Goal: Task Accomplishment & Management: Manage account settings

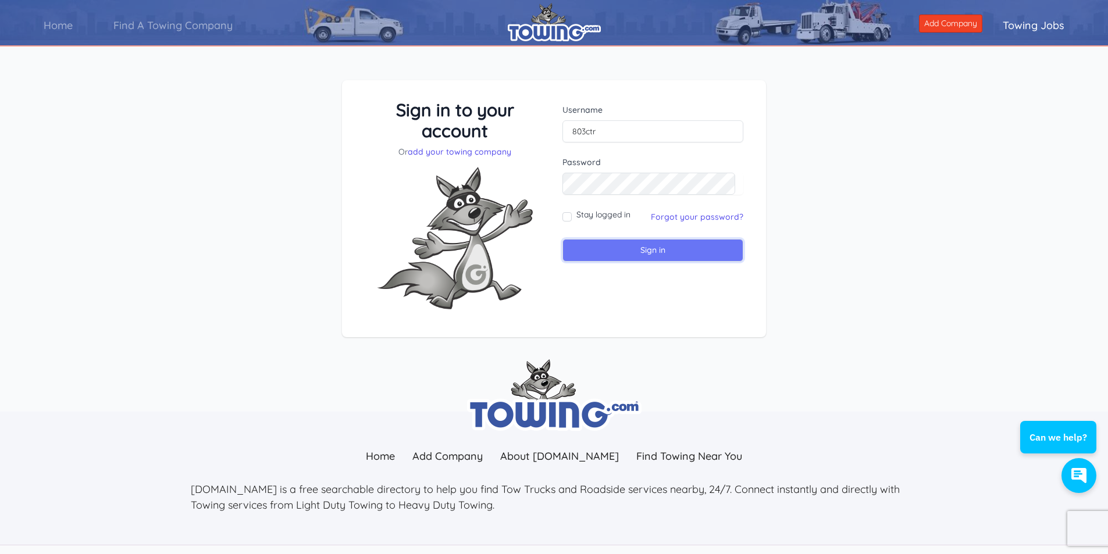
click at [647, 254] on input "Sign in" at bounding box center [652, 250] width 181 height 23
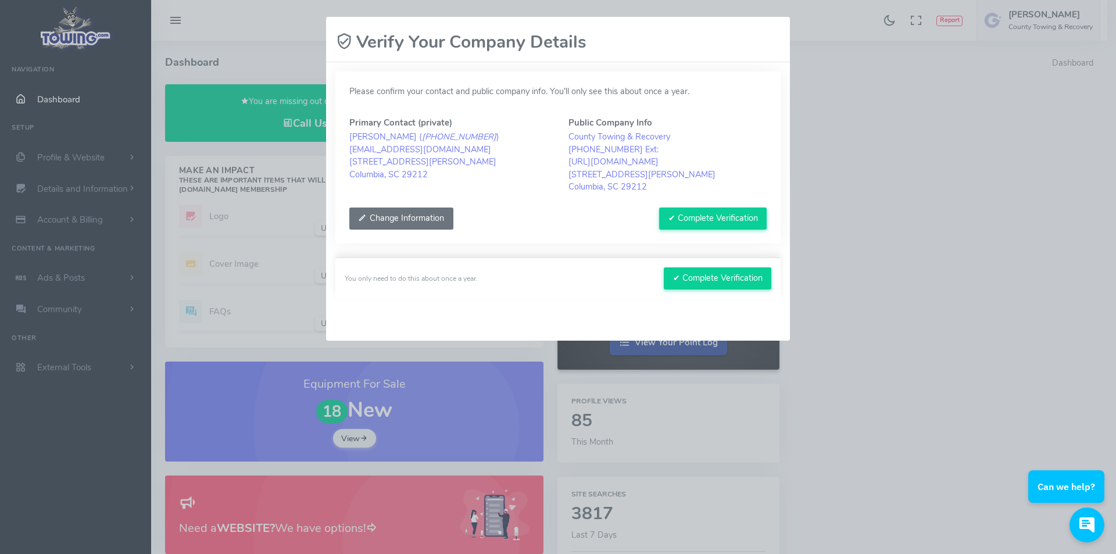
click at [388, 219] on button "Change Information" at bounding box center [401, 219] width 104 height 22
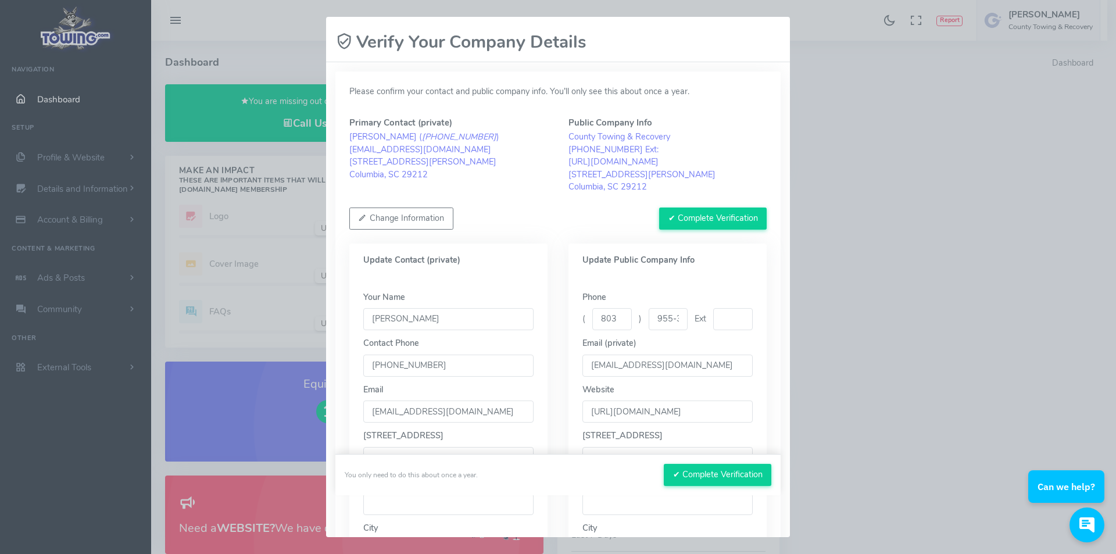
click at [405, 316] on input "[PERSON_NAME]" at bounding box center [448, 319] width 170 height 22
type input "Sheila Mintz"
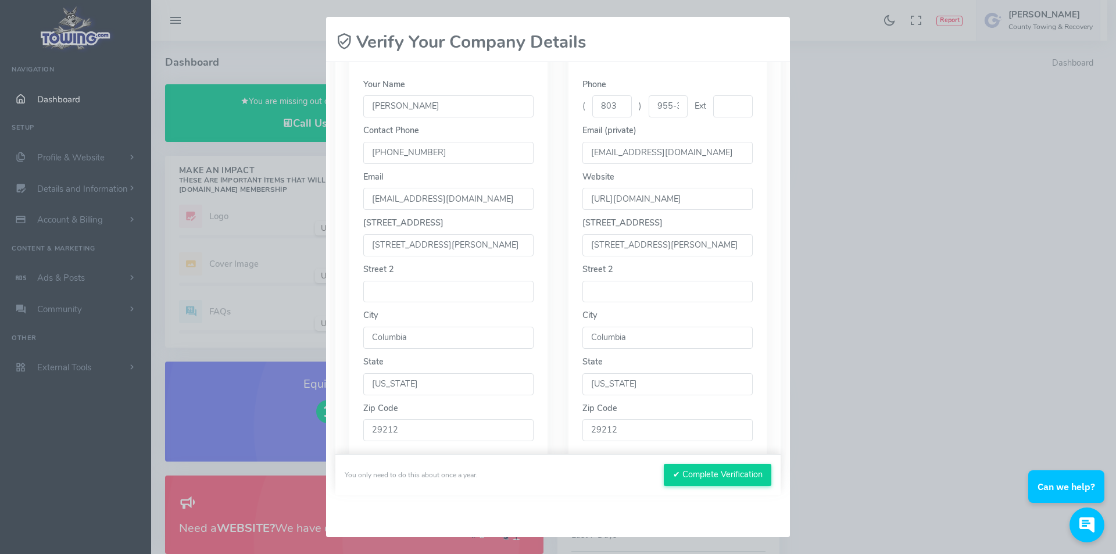
scroll to position [233, 0]
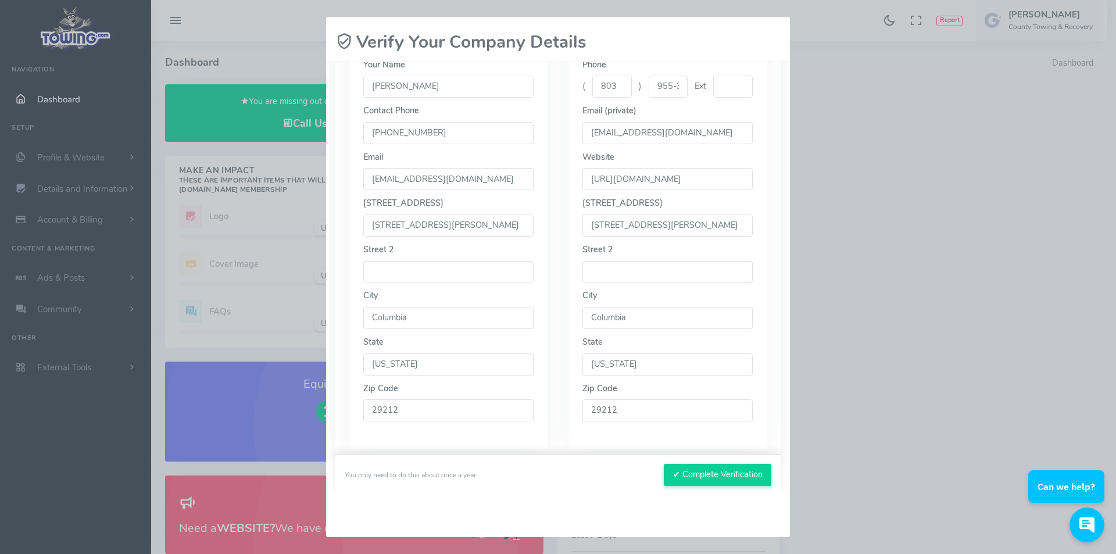
click at [456, 228] on input "6017 Saint Andrews Road" at bounding box center [448, 226] width 170 height 22
type input "3085 Princeton Rd"
click at [419, 318] on input "Columbia" at bounding box center [448, 318] width 170 height 22
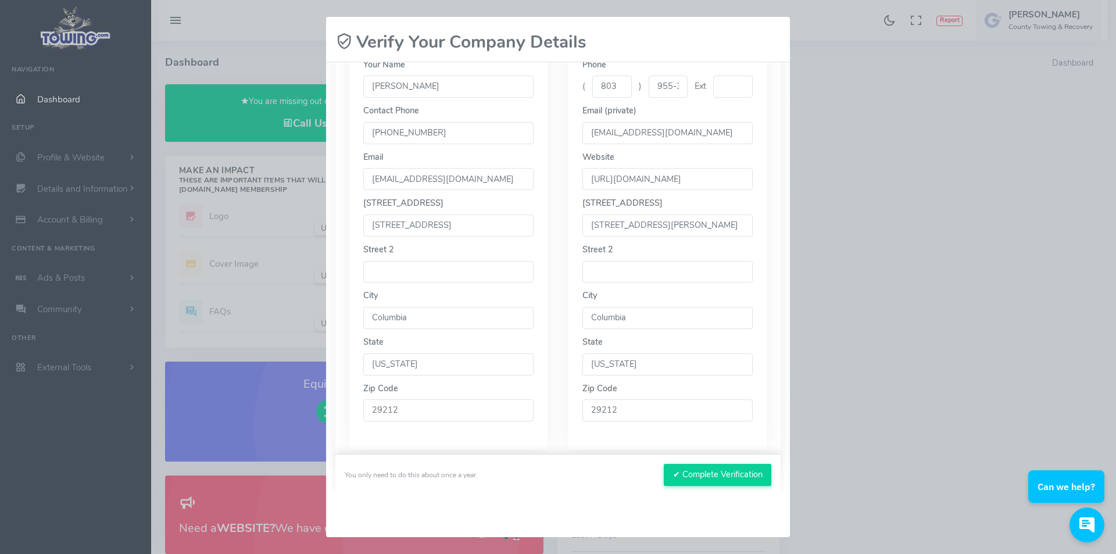
click at [419, 318] on input "Columbia" at bounding box center [448, 318] width 170 height 22
type input "WEST COLUMBIA"
click at [413, 413] on input "29212" at bounding box center [448, 410] width 170 height 22
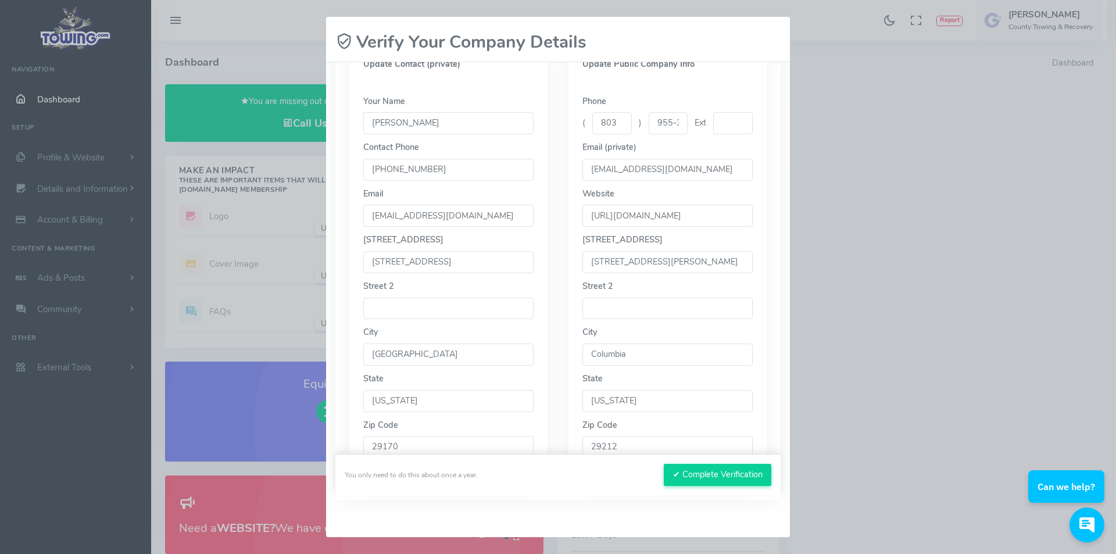
scroll to position [140, 0]
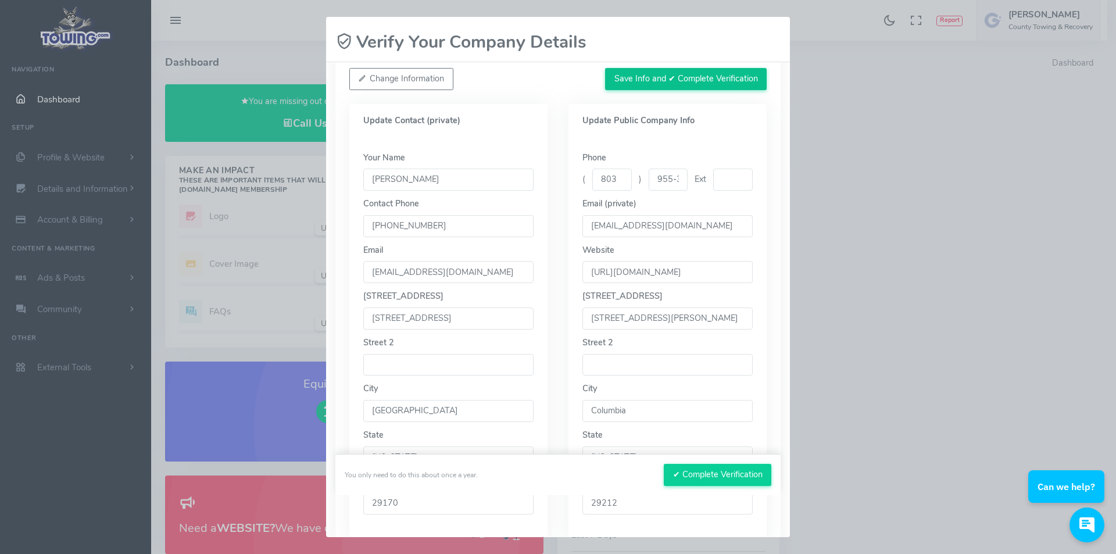
type input "29170"
click at [660, 83] on button "Save Info and ✔ Complete Verification" at bounding box center [686, 79] width 162 height 22
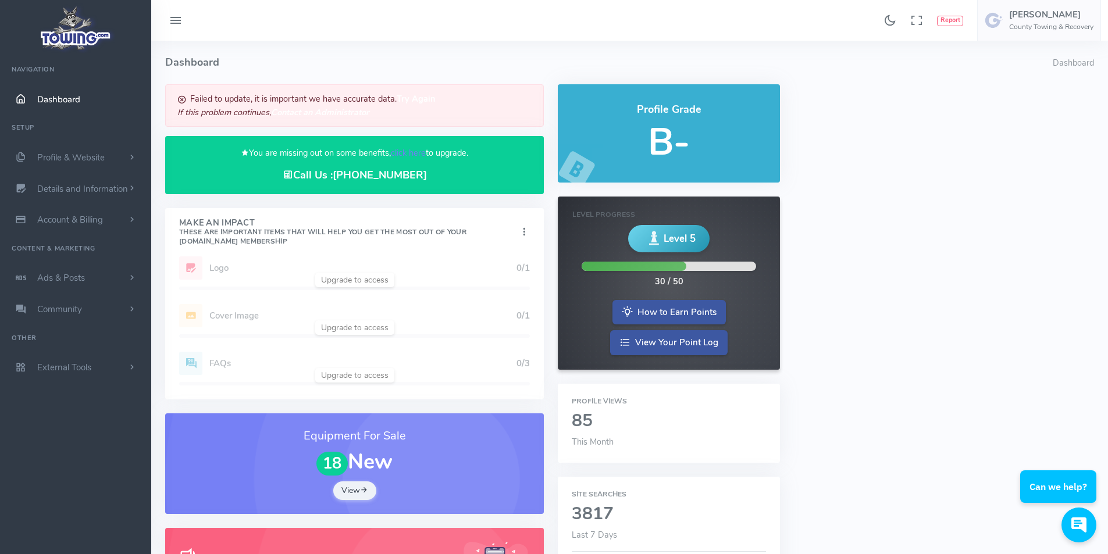
click at [60, 98] on span "Dashboard" at bounding box center [58, 100] width 43 height 12
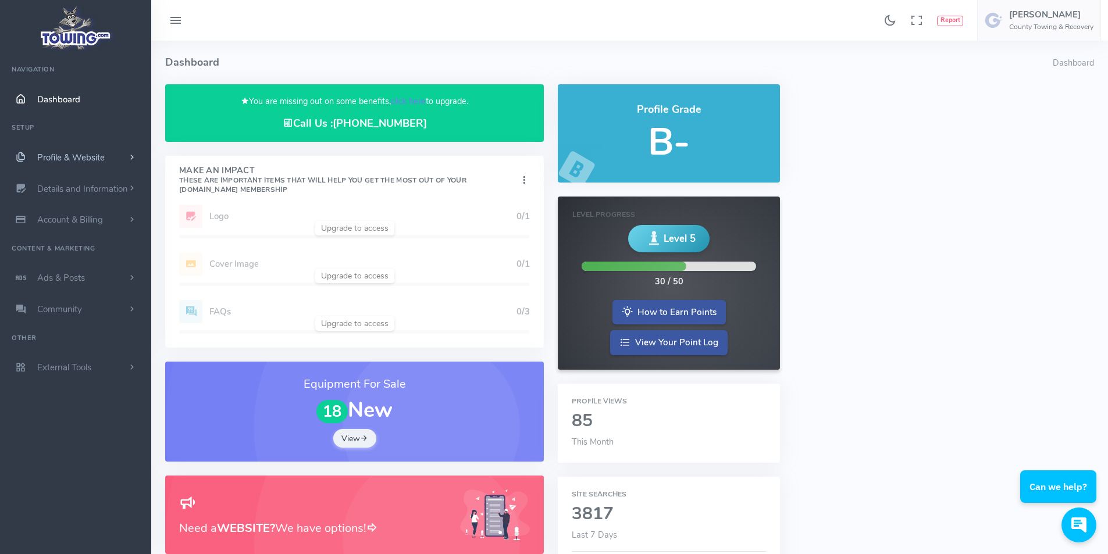
click at [70, 153] on span "Profile & Website" at bounding box center [70, 158] width 67 height 12
click at [76, 181] on link "Homepage Content" at bounding box center [90, 180] width 122 height 23
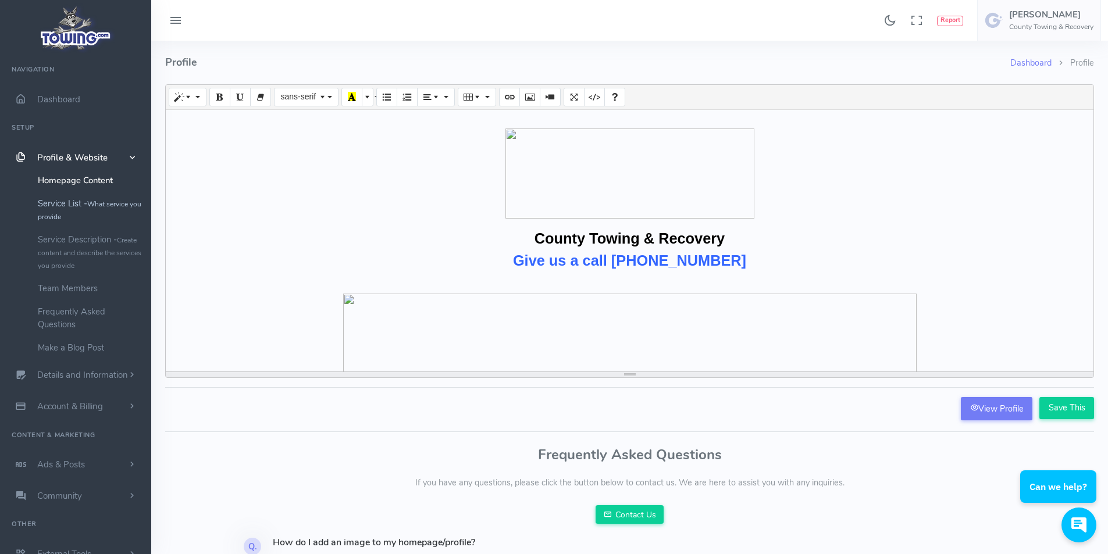
click at [82, 209] on link "Service List - What service you provide" at bounding box center [90, 210] width 122 height 36
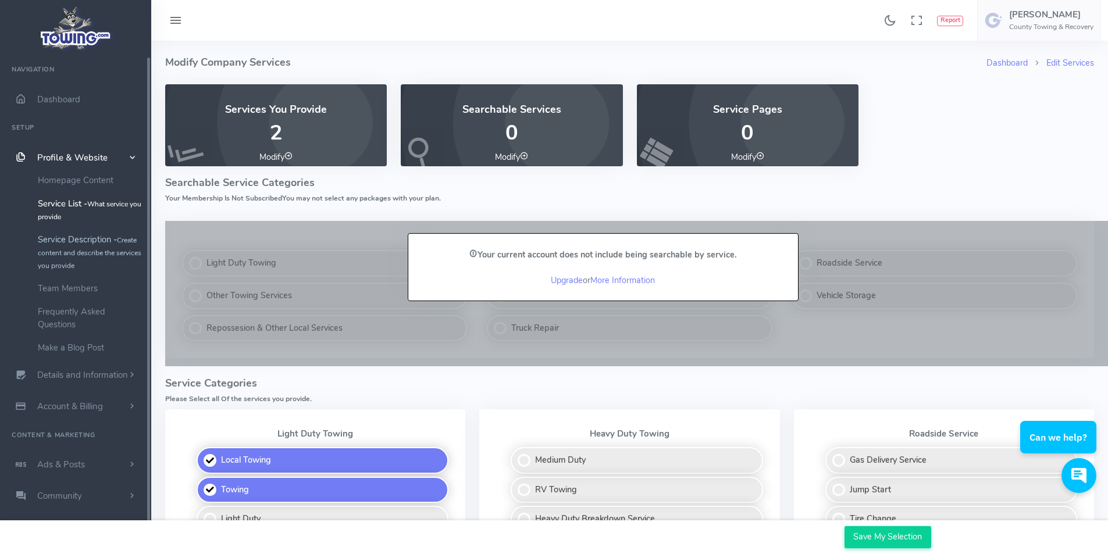
click at [71, 242] on link "Service Description - Create content and describe the services you provide" at bounding box center [90, 252] width 122 height 49
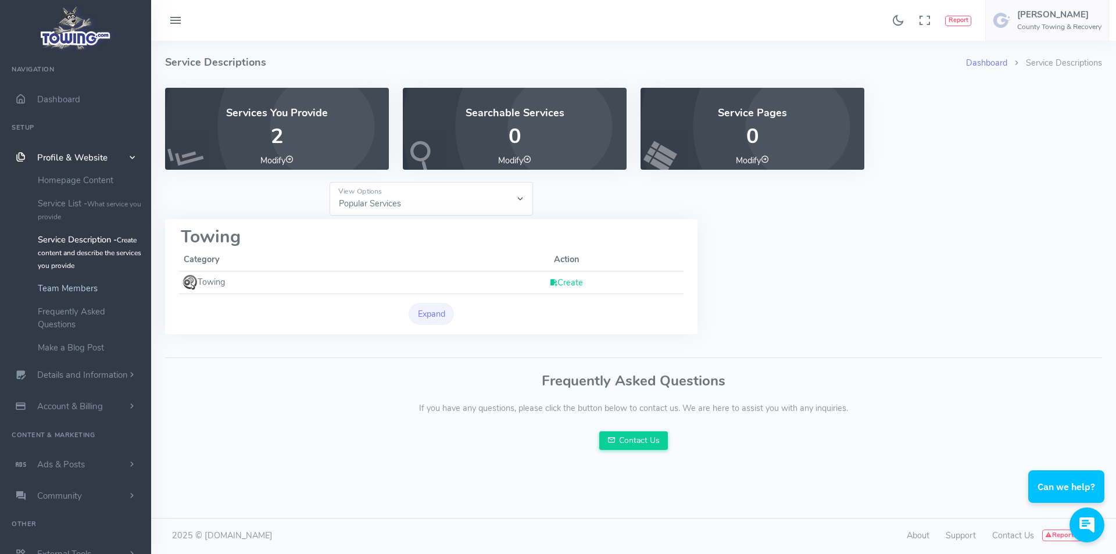
click at [68, 287] on link "Team Members" at bounding box center [90, 288] width 122 height 23
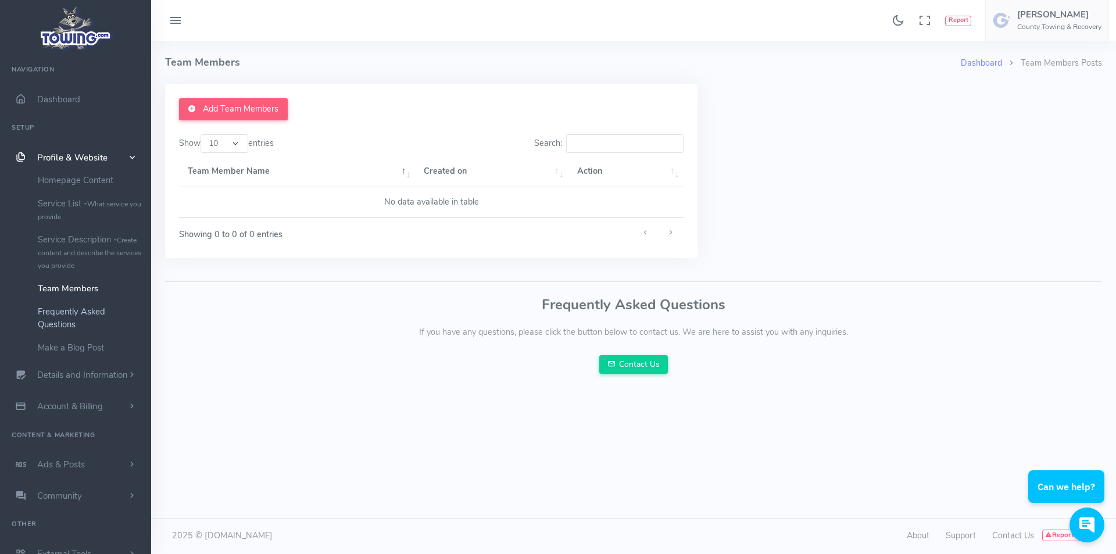
click at [66, 319] on link "Frequently Asked Questions" at bounding box center [90, 318] width 122 height 36
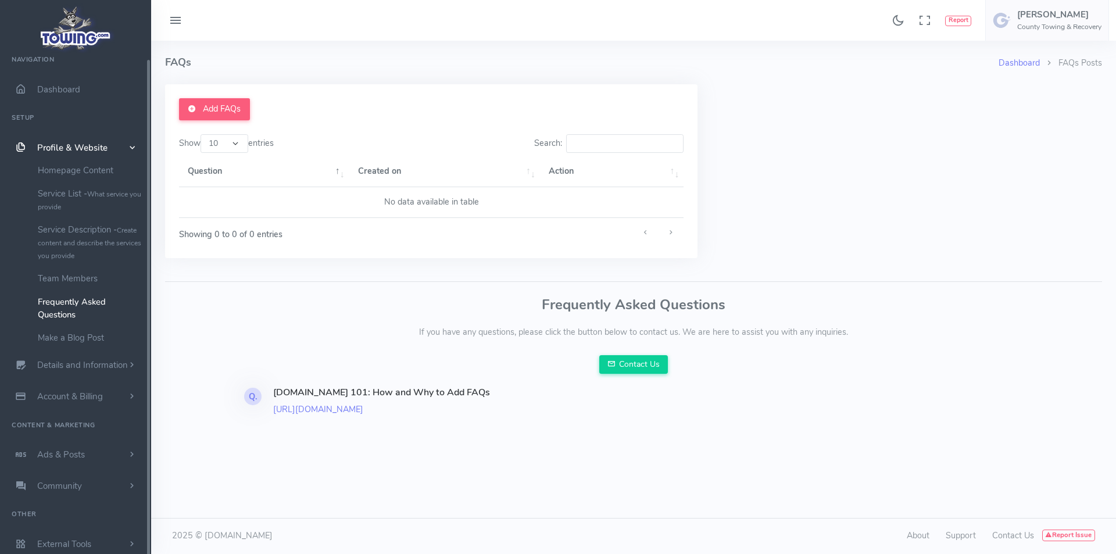
scroll to position [10, 0]
click at [66, 338] on link "Make a Blog Post" at bounding box center [90, 337] width 122 height 23
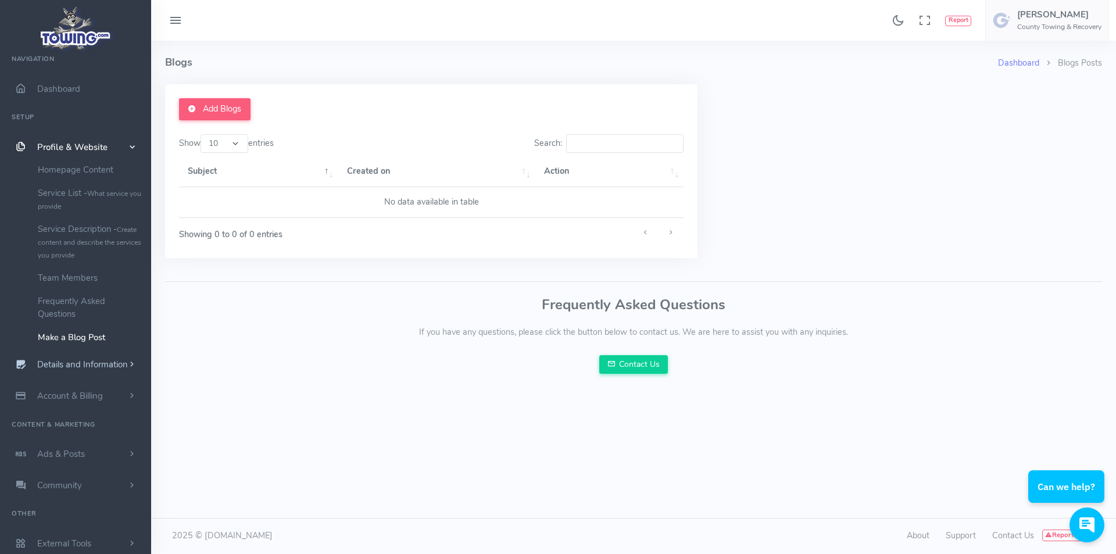
click at [69, 365] on span "Details and Information" at bounding box center [82, 365] width 91 height 12
click at [81, 213] on link "Logo & Banner" at bounding box center [90, 211] width 122 height 23
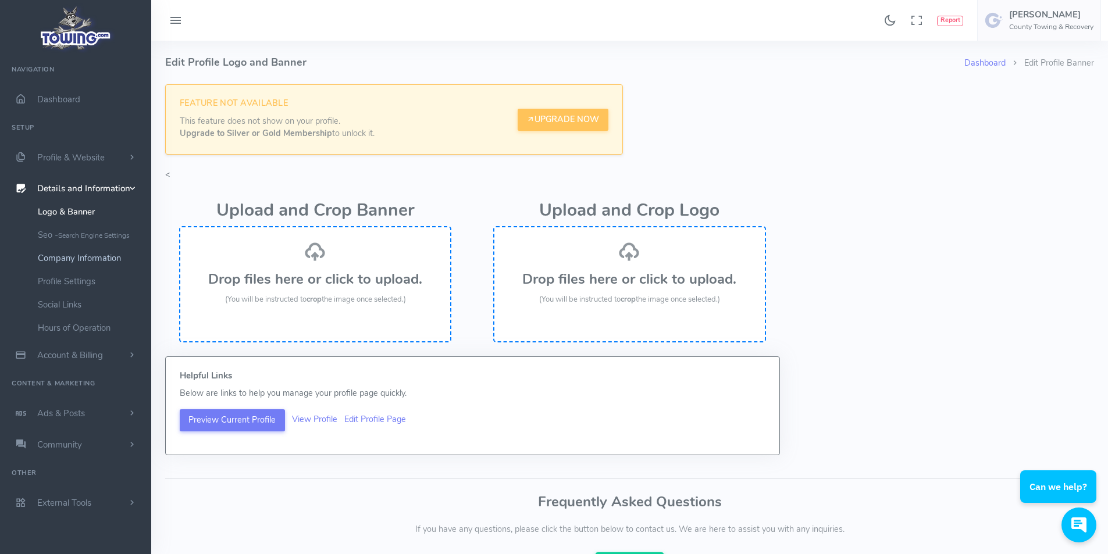
click at [83, 258] on link "Company Information" at bounding box center [90, 258] width 122 height 23
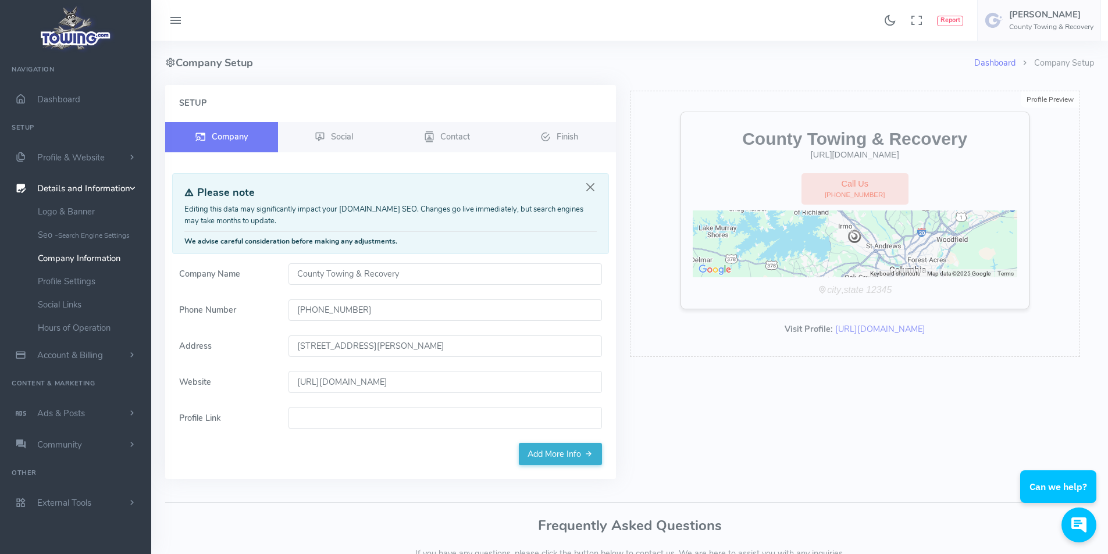
click at [335, 348] on input "[STREET_ADDRESS][PERSON_NAME]" at bounding box center [444, 346] width 313 height 22
click at [335, 347] on input "[STREET_ADDRESS][PERSON_NAME]" at bounding box center [444, 346] width 313 height 22
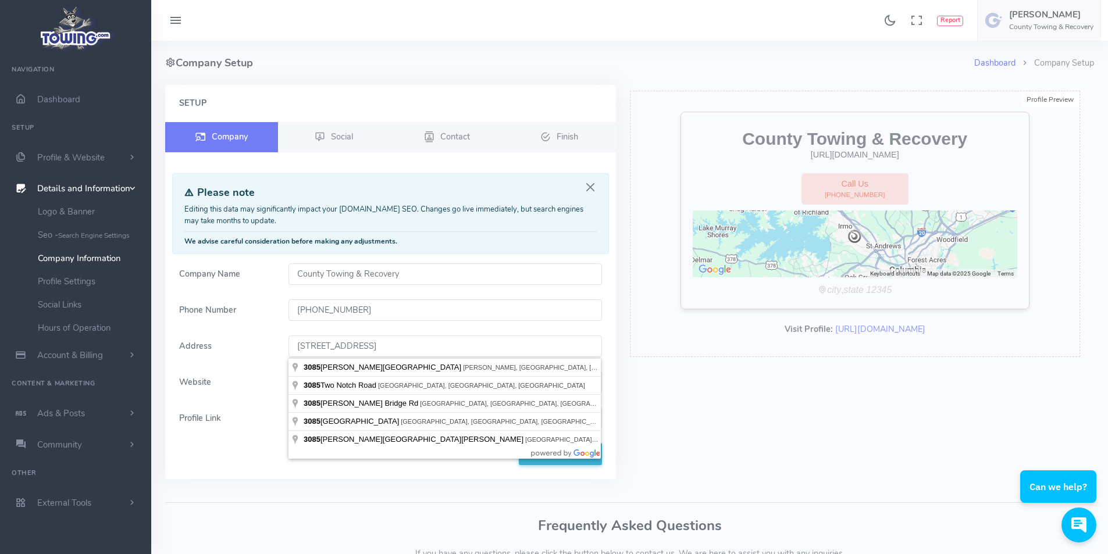
click at [247, 454] on div "Setup Company Social Contact Finish" at bounding box center [390, 282] width 451 height 394
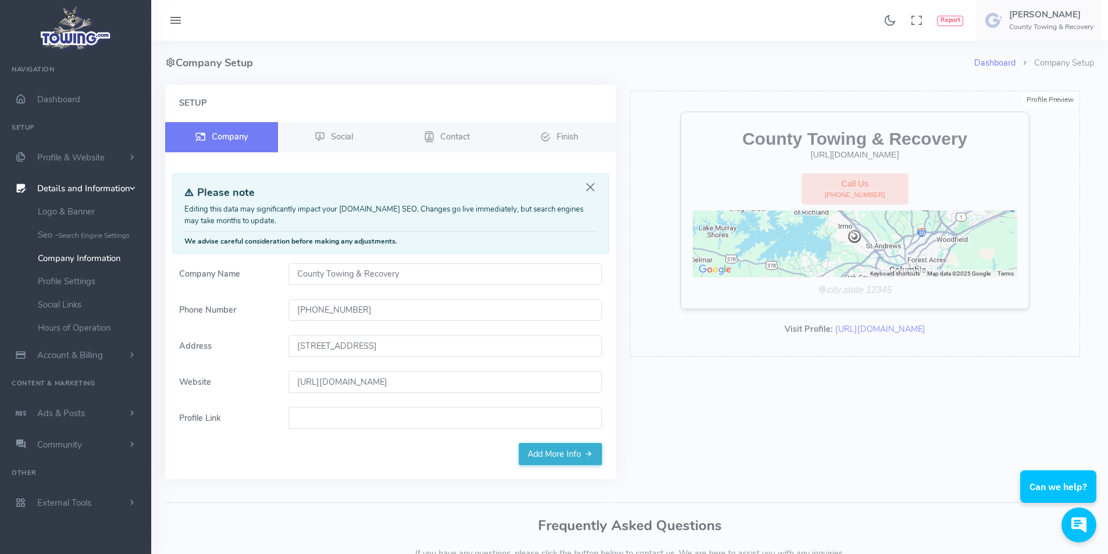
type input "3085 Princeton Rd, West Columbia, SC 29170, USA"
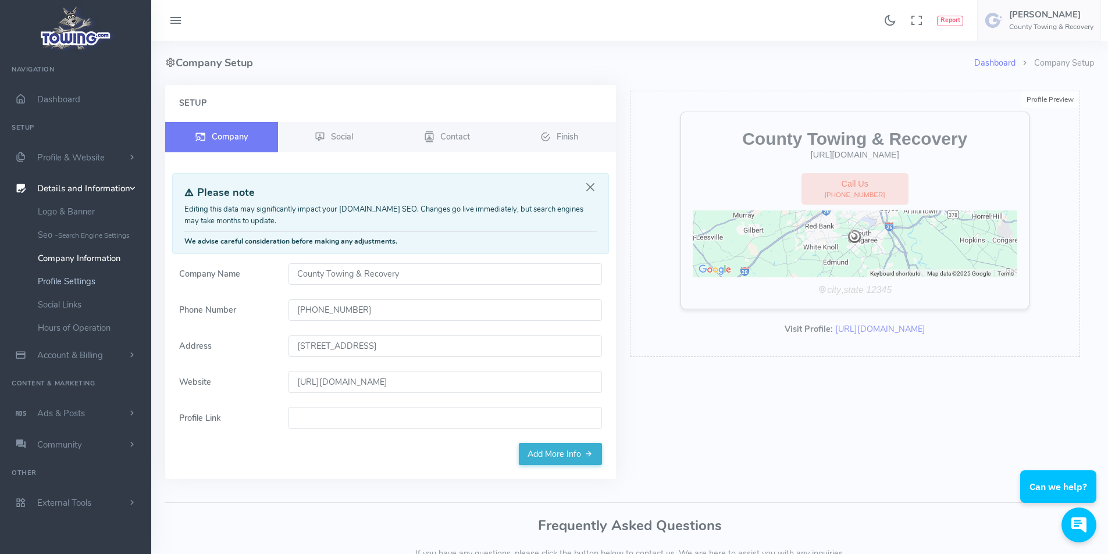
click at [88, 288] on link "Profile Settings" at bounding box center [90, 281] width 122 height 23
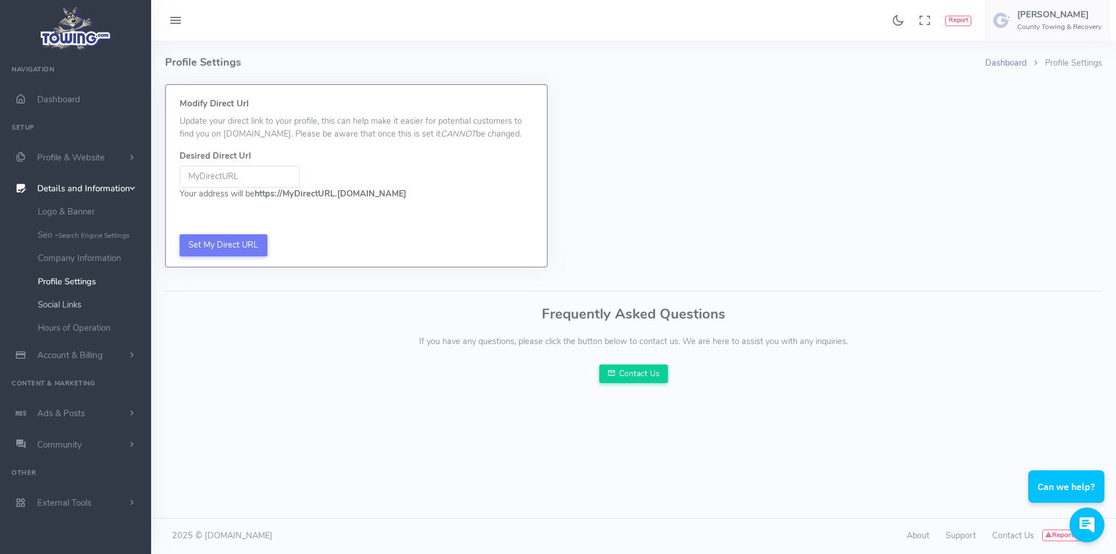
click at [66, 310] on link "Social Links" at bounding box center [90, 304] width 122 height 23
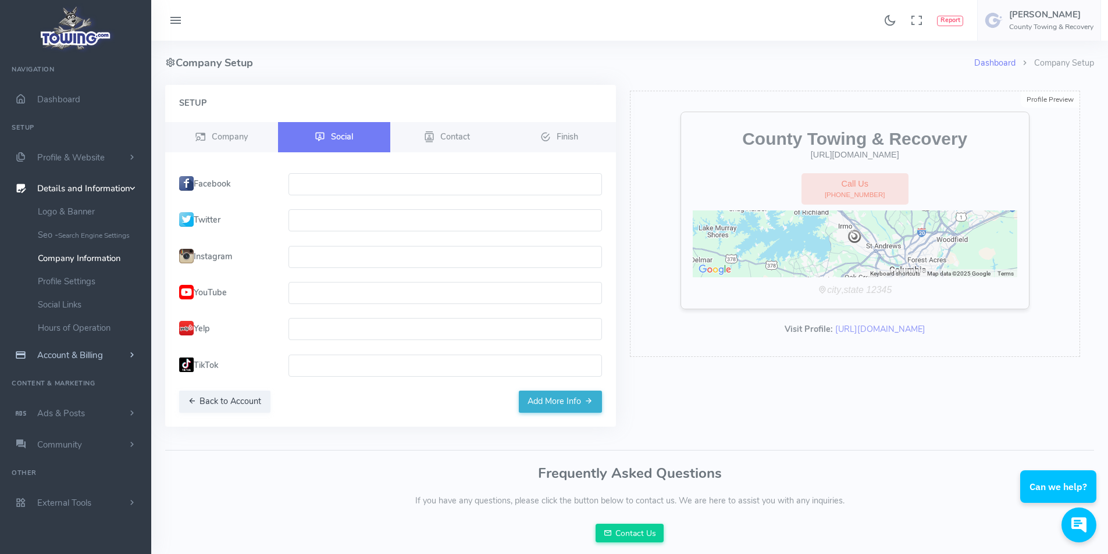
click at [73, 358] on span "Account & Billing" at bounding box center [70, 355] width 66 height 12
